Goal: Information Seeking & Learning: Learn about a topic

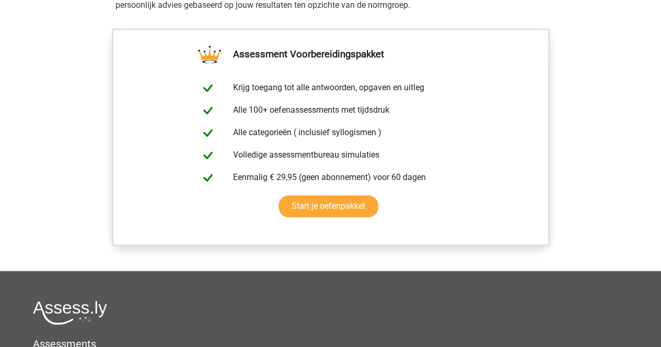
scroll to position [784, 0]
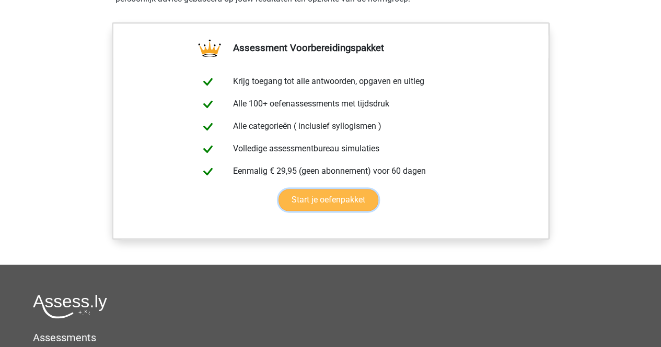
click at [325, 194] on link "Start je oefenpakket" at bounding box center [328, 200] width 100 height 22
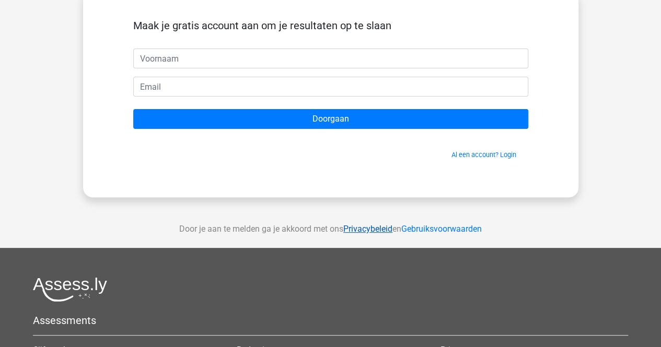
scroll to position [157, 0]
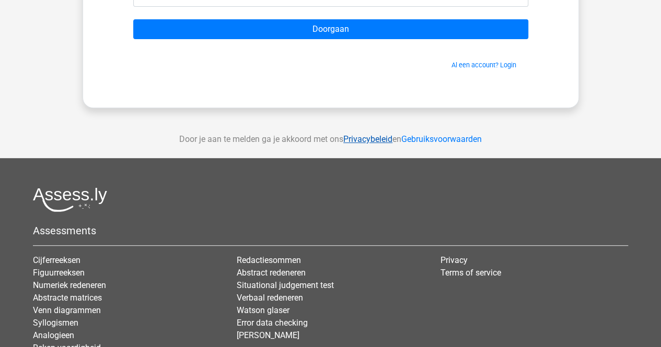
click at [371, 140] on link "Privacybeleid" at bounding box center [367, 139] width 49 height 10
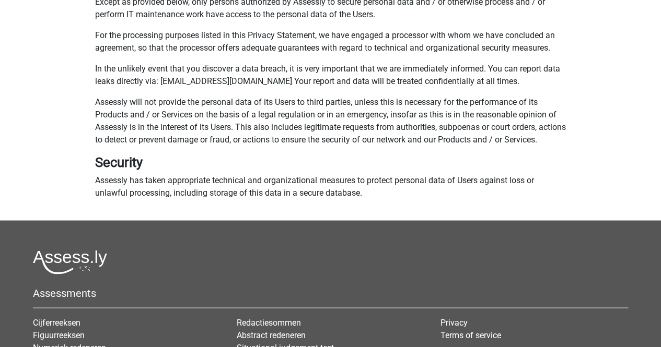
scroll to position [836, 0]
